Goal: Information Seeking & Learning: Learn about a topic

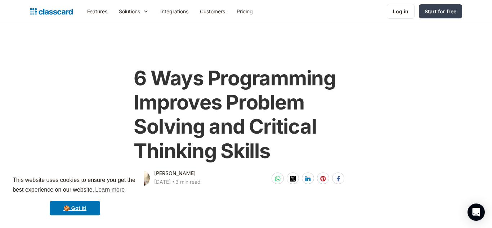
click at [179, 174] on div "[PERSON_NAME]" at bounding box center [174, 173] width 41 height 9
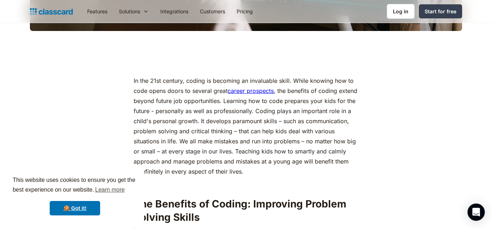
scroll to position [326, 0]
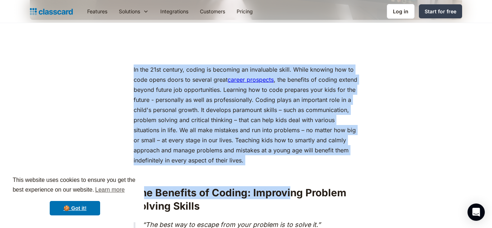
drag, startPoint x: 133, startPoint y: 68, endPoint x: 288, endPoint y: 180, distance: 191.0
copy div "In the 21st century, coding is becoming an invaluable skill. While knowing how …"
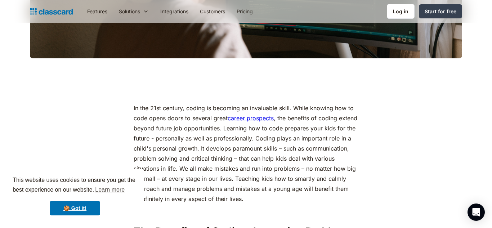
scroll to position [289, 0]
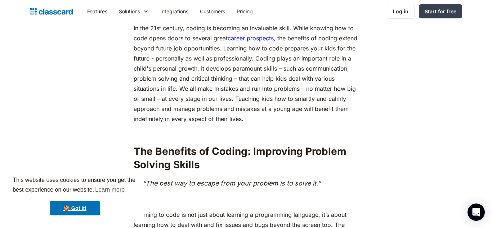
scroll to position [368, 0]
